Goal: Task Accomplishment & Management: Use online tool/utility

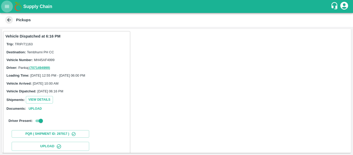
click at [8, 6] on icon "open drawer" at bounding box center [7, 7] width 6 height 6
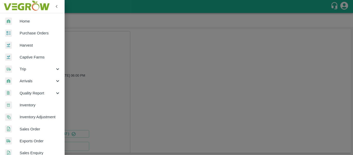
scroll to position [139, 0]
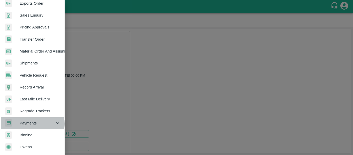
click at [30, 121] on span "Payments" at bounding box center [37, 123] width 35 height 6
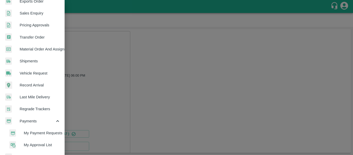
click at [40, 133] on span "My Payment Requests" at bounding box center [42, 133] width 37 height 6
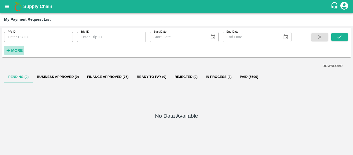
click at [15, 51] on strong "More" at bounding box center [17, 50] width 12 height 4
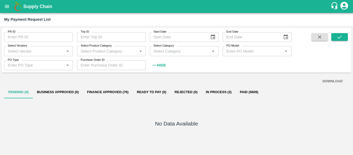
click at [42, 55] on div "Select Vendors   *" at bounding box center [38, 51] width 69 height 10
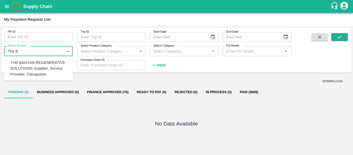
click at [37, 64] on div "THE BANYAN REGENERATIVE SOLUTIONS-Supplier, Service Provider, Transporter" at bounding box center [39, 68] width 58 height 17
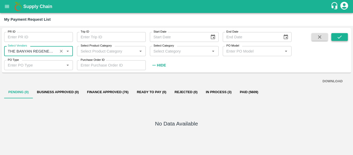
type input "THE BANYAN REGENERATIVE SOLUTIONS-Supplier, Service Provider, Transporter"
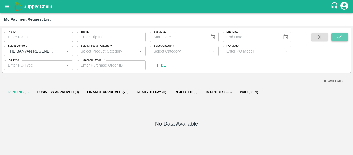
click at [341, 36] on icon "submit" at bounding box center [339, 37] width 6 height 6
click at [250, 93] on button "Paid (28)" at bounding box center [245, 92] width 23 height 12
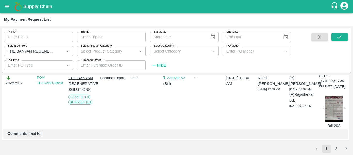
scroll to position [1997, 0]
click at [298, 60] on div "(B) [PERSON_NAME] [DATE] 12:32 PM (F) [PERSON_NAME] [DATE] 03:14 PM" at bounding box center [301, 32] width 29 height 56
click at [337, 148] on button "2" at bounding box center [336, 148] width 8 height 8
click at [338, 40] on button "submit" at bounding box center [339, 37] width 17 height 8
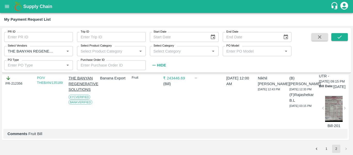
scroll to position [0, 0]
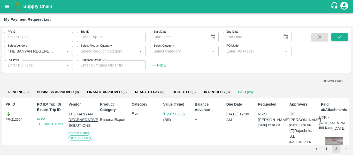
click at [325, 149] on button "1" at bounding box center [326, 148] width 8 height 8
click at [338, 38] on icon "submit" at bounding box center [339, 37] width 6 height 6
